Goal: Understand process/instructions

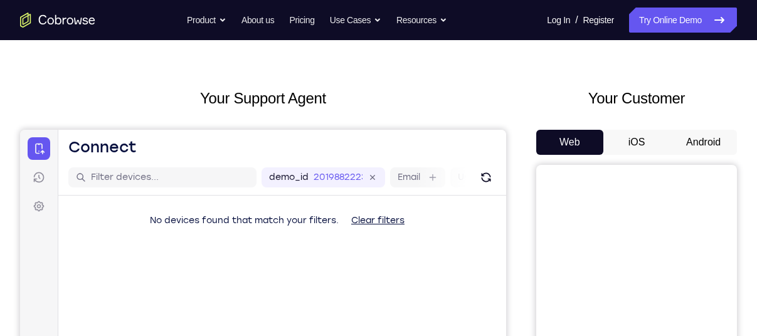
click at [698, 131] on button "Android" at bounding box center [703, 142] width 67 height 25
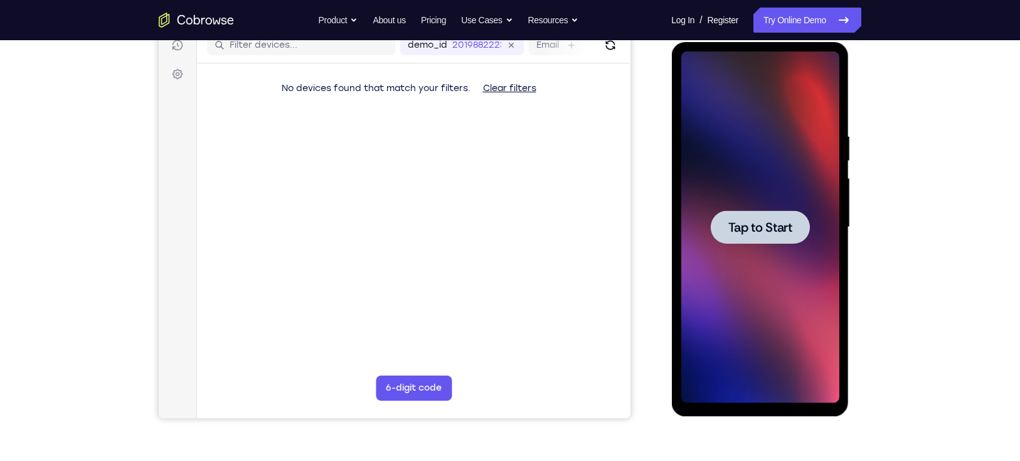
click at [755, 221] on span "Tap to Start" at bounding box center [760, 227] width 64 height 13
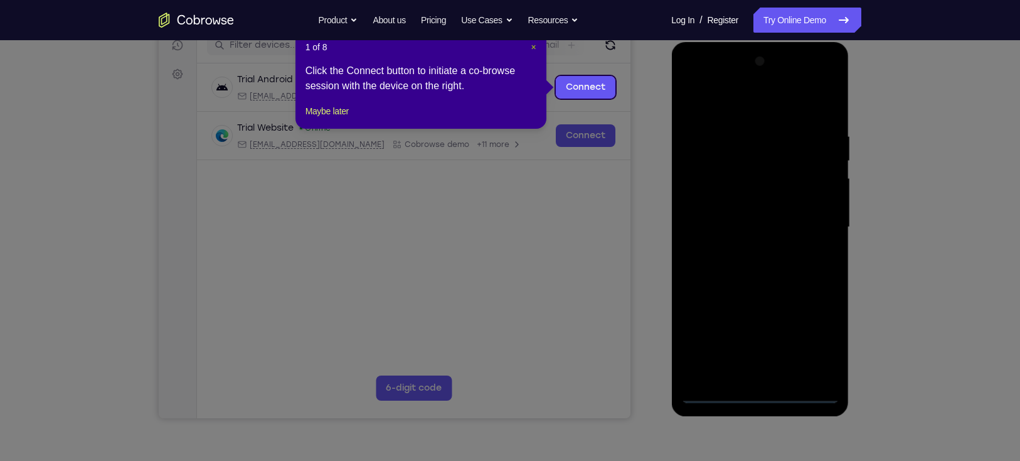
click at [533, 46] on span "×" at bounding box center [533, 47] width 5 height 10
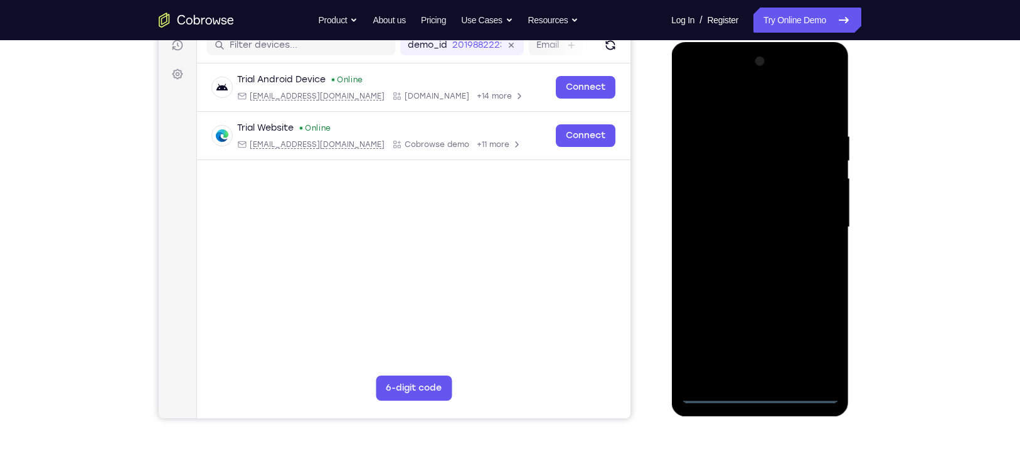
click at [757, 336] on div at bounding box center [760, 226] width 158 height 351
click at [757, 334] on div at bounding box center [760, 226] width 158 height 351
click at [757, 80] on div at bounding box center [760, 226] width 158 height 351
click at [757, 98] on div at bounding box center [760, 226] width 158 height 351
click at [751, 76] on div at bounding box center [760, 226] width 158 height 351
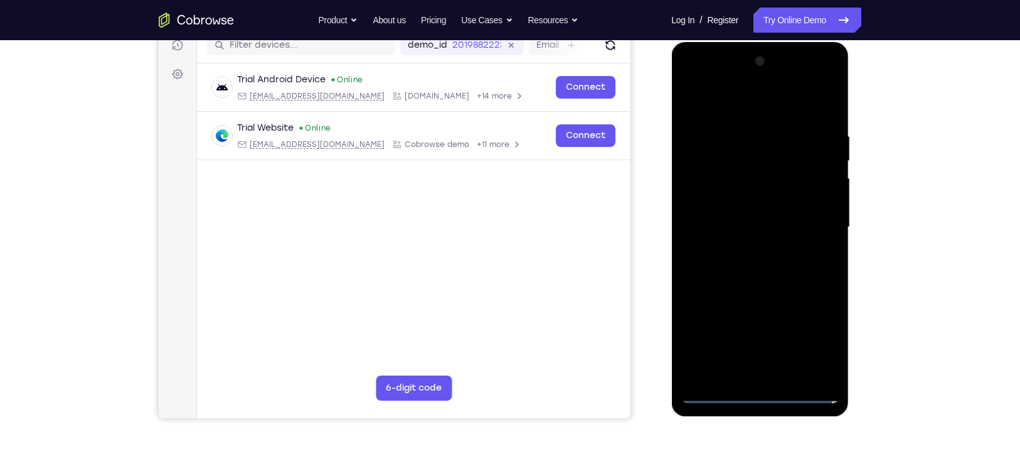
click at [745, 233] on div at bounding box center [760, 226] width 158 height 351
click at [745, 218] on div at bounding box center [760, 226] width 158 height 351
click at [741, 240] on div at bounding box center [760, 226] width 158 height 351
click at [755, 284] on div at bounding box center [760, 226] width 158 height 351
click at [757, 213] on div at bounding box center [760, 226] width 158 height 351
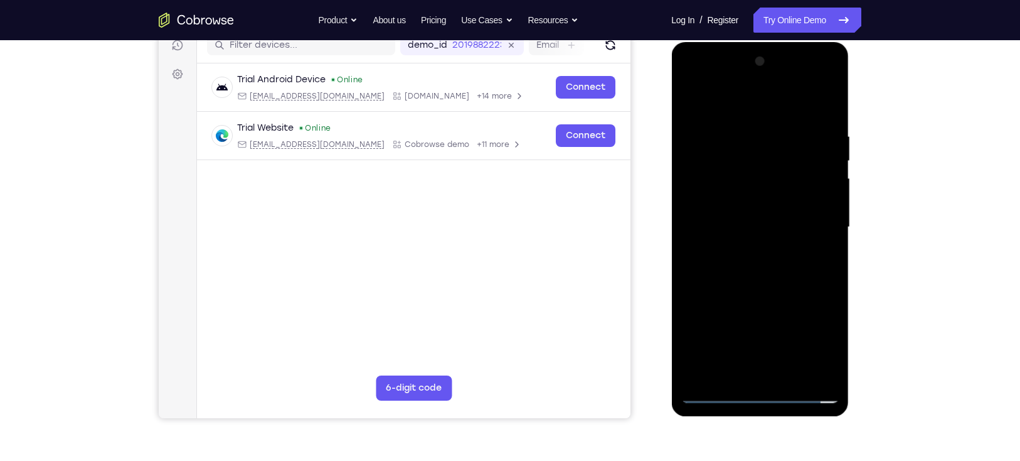
drag, startPoint x: 767, startPoint y: 260, endPoint x: 760, endPoint y: 181, distance: 78.7
click at [757, 181] on div at bounding box center [760, 226] width 158 height 351
click at [757, 336] on div at bounding box center [760, 226] width 158 height 351
click at [732, 207] on div at bounding box center [760, 226] width 158 height 351
click at [727, 210] on div at bounding box center [760, 226] width 158 height 351
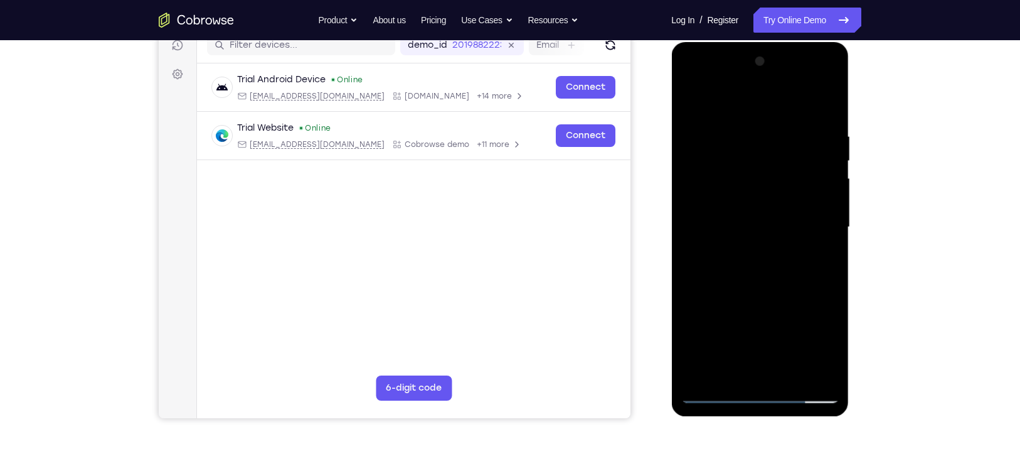
click at [739, 259] on div at bounding box center [760, 226] width 158 height 351
click at [753, 115] on div at bounding box center [760, 226] width 158 height 351
click at [748, 220] on div at bounding box center [760, 226] width 158 height 351
click at [691, 100] on div at bounding box center [760, 226] width 158 height 351
click at [757, 78] on div at bounding box center [760, 226] width 158 height 351
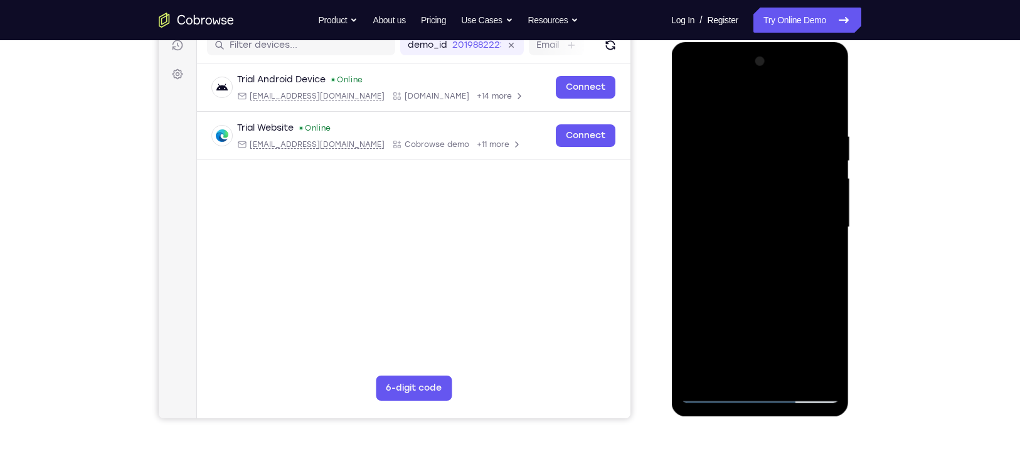
click at [693, 78] on div at bounding box center [760, 226] width 158 height 351
click at [740, 80] on div at bounding box center [760, 226] width 158 height 351
click at [711, 210] on div at bounding box center [760, 226] width 158 height 351
click at [744, 250] on div at bounding box center [760, 226] width 158 height 351
click at [757, 210] on div at bounding box center [760, 226] width 158 height 351
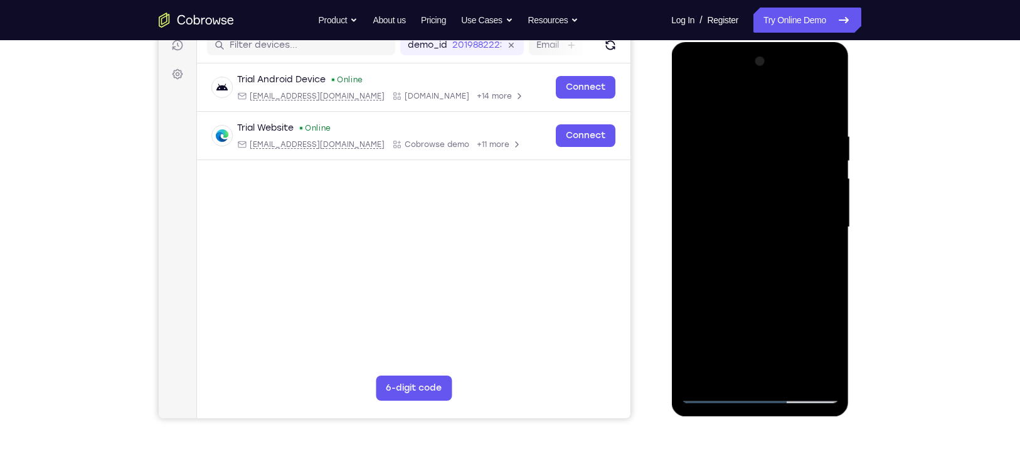
click at [757, 210] on div at bounding box center [760, 226] width 158 height 351
click at [755, 223] on div at bounding box center [760, 226] width 158 height 351
click at [757, 117] on div at bounding box center [760, 226] width 158 height 351
click at [757, 336] on div at bounding box center [760, 226] width 158 height 351
click at [757, 292] on div at bounding box center [760, 226] width 158 height 351
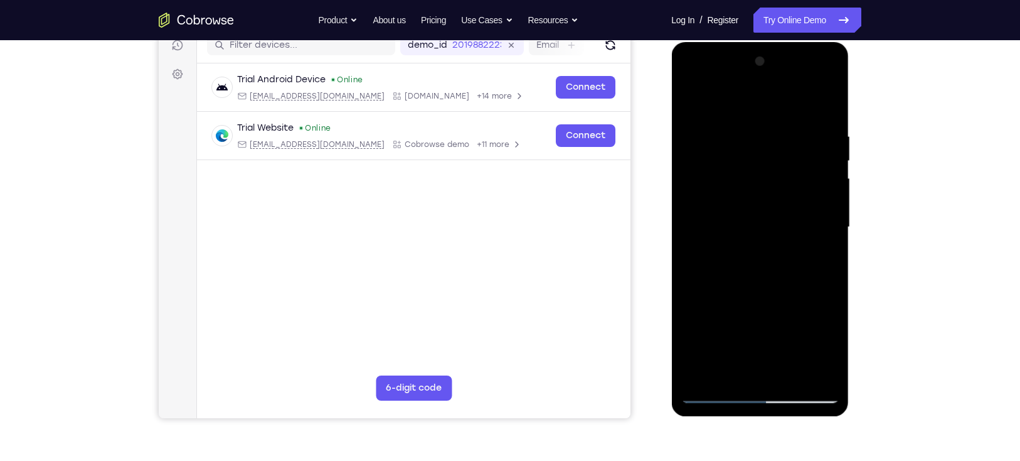
drag, startPoint x: 762, startPoint y: 335, endPoint x: 757, endPoint y: 212, distance: 123.1
click at [757, 212] on div at bounding box center [760, 226] width 158 height 351
drag, startPoint x: 764, startPoint y: 324, endPoint x: 755, endPoint y: 353, distance: 30.8
click at [755, 336] on div at bounding box center [760, 226] width 158 height 351
drag, startPoint x: 772, startPoint y: 232, endPoint x: 765, endPoint y: 198, distance: 34.5
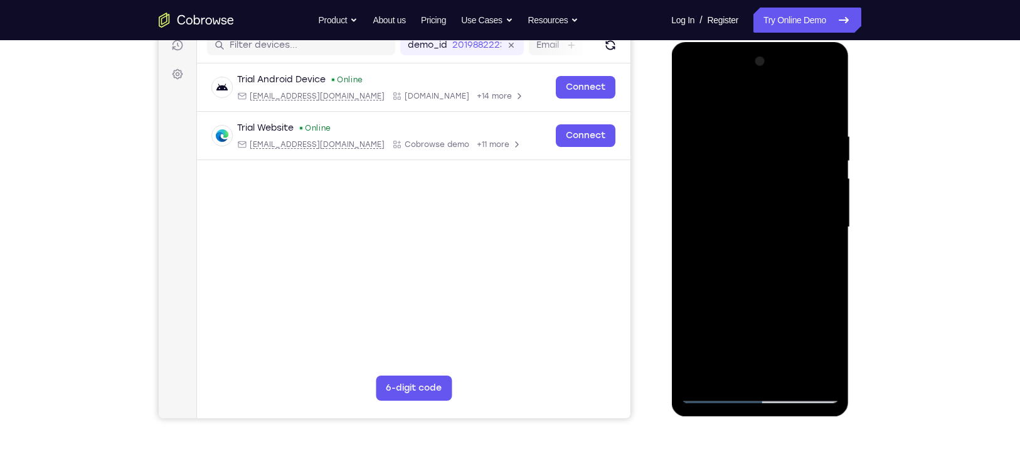
click at [757, 198] on div at bounding box center [760, 226] width 158 height 351
drag, startPoint x: 769, startPoint y: 324, endPoint x: 769, endPoint y: 213, distance: 111.1
click at [757, 213] on div at bounding box center [760, 226] width 158 height 351
drag, startPoint x: 772, startPoint y: 319, endPoint x: 767, endPoint y: 195, distance: 124.3
click at [757, 195] on div at bounding box center [760, 226] width 158 height 351
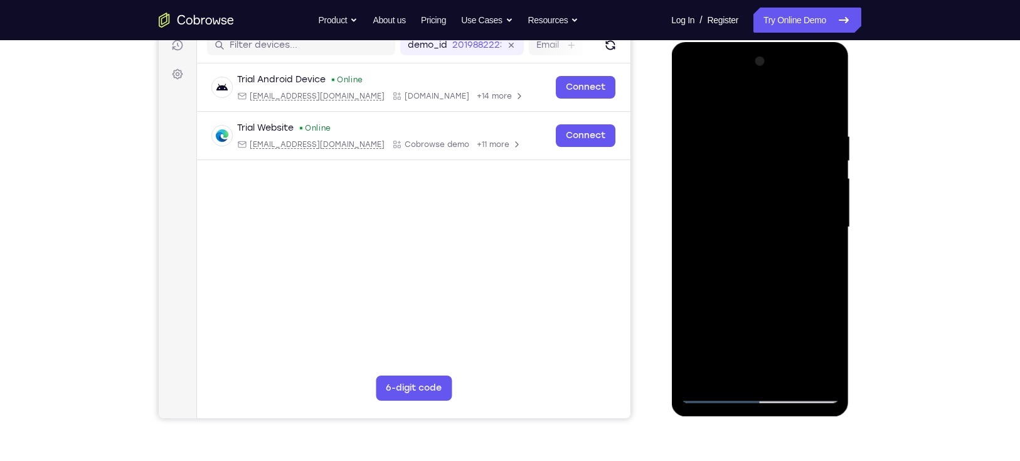
drag, startPoint x: 771, startPoint y: 316, endPoint x: 764, endPoint y: 226, distance: 90.6
click at [757, 226] on div at bounding box center [760, 226] width 158 height 351
drag, startPoint x: 764, startPoint y: 310, endPoint x: 755, endPoint y: 211, distance: 99.0
click at [755, 211] on div at bounding box center [760, 226] width 158 height 351
drag, startPoint x: 768, startPoint y: 289, endPoint x: 760, endPoint y: 206, distance: 83.8
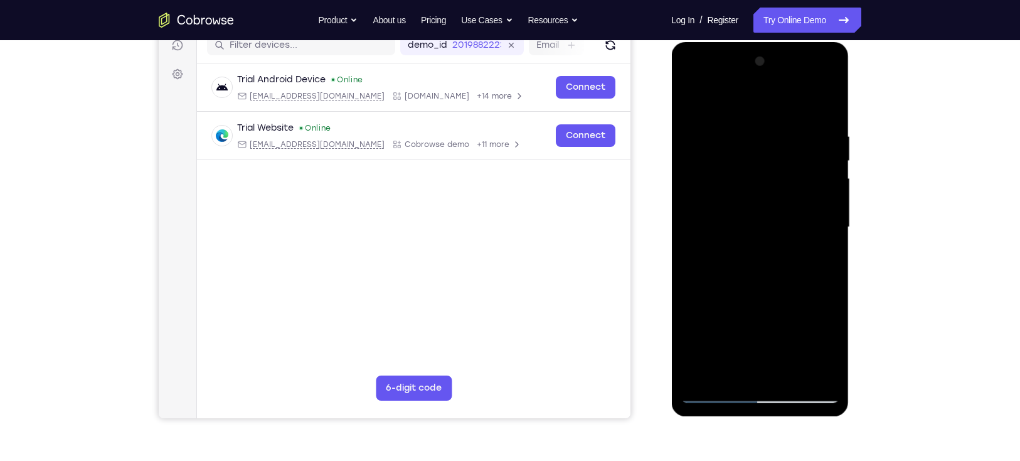
click at [757, 206] on div at bounding box center [760, 226] width 158 height 351
drag, startPoint x: 769, startPoint y: 299, endPoint x: 767, endPoint y: 196, distance: 102.9
click at [757, 196] on div at bounding box center [760, 226] width 158 height 351
drag, startPoint x: 772, startPoint y: 333, endPoint x: 765, endPoint y: 183, distance: 150.7
click at [757, 183] on div at bounding box center [760, 226] width 158 height 351
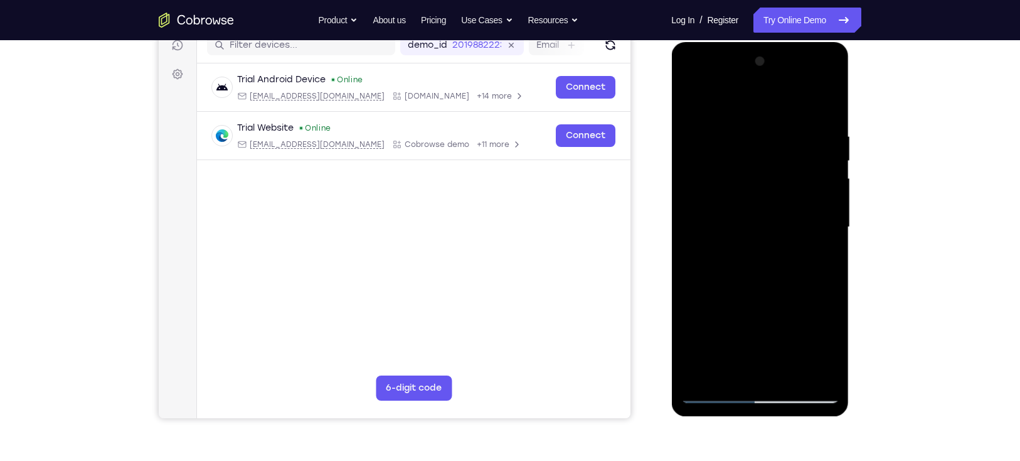
click at [757, 120] on div at bounding box center [760, 226] width 158 height 351
click at [754, 188] on div at bounding box center [760, 226] width 158 height 351
click at [749, 336] on div at bounding box center [760, 226] width 158 height 351
click at [757, 258] on div at bounding box center [760, 226] width 158 height 351
click at [694, 103] on div at bounding box center [760, 226] width 158 height 351
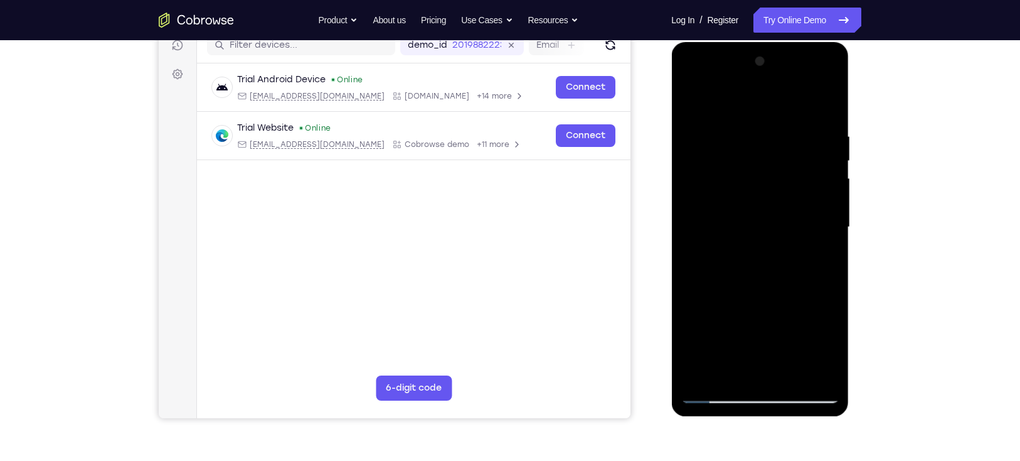
click at [692, 96] on div at bounding box center [760, 226] width 158 height 351
click at [757, 336] on div at bounding box center [760, 226] width 158 height 351
click at [691, 104] on div at bounding box center [760, 226] width 158 height 351
drag, startPoint x: 752, startPoint y: 299, endPoint x: 745, endPoint y: 102, distance: 196.5
click at [745, 102] on div at bounding box center [760, 226] width 158 height 351
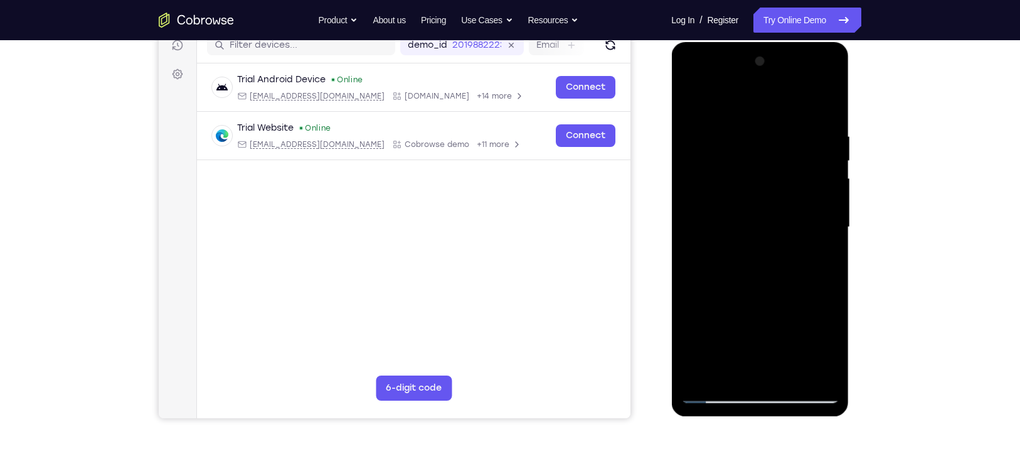
drag, startPoint x: 757, startPoint y: 298, endPoint x: 749, endPoint y: 103, distance: 195.3
click at [749, 103] on div at bounding box center [760, 226] width 158 height 351
drag, startPoint x: 750, startPoint y: 292, endPoint x: 754, endPoint y: 156, distance: 136.9
click at [754, 156] on div at bounding box center [760, 226] width 158 height 351
drag, startPoint x: 724, startPoint y: 341, endPoint x: 724, endPoint y: 183, distance: 158.1
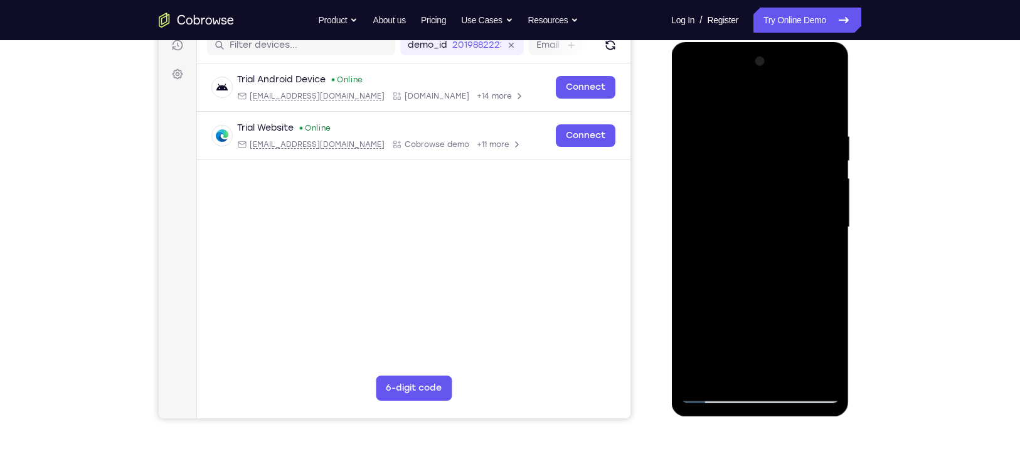
click at [724, 183] on div at bounding box center [760, 226] width 158 height 351
click at [720, 336] on div at bounding box center [760, 226] width 158 height 351
click at [743, 248] on div at bounding box center [760, 226] width 158 height 351
